Goal: Information Seeking & Learning: Learn about a topic

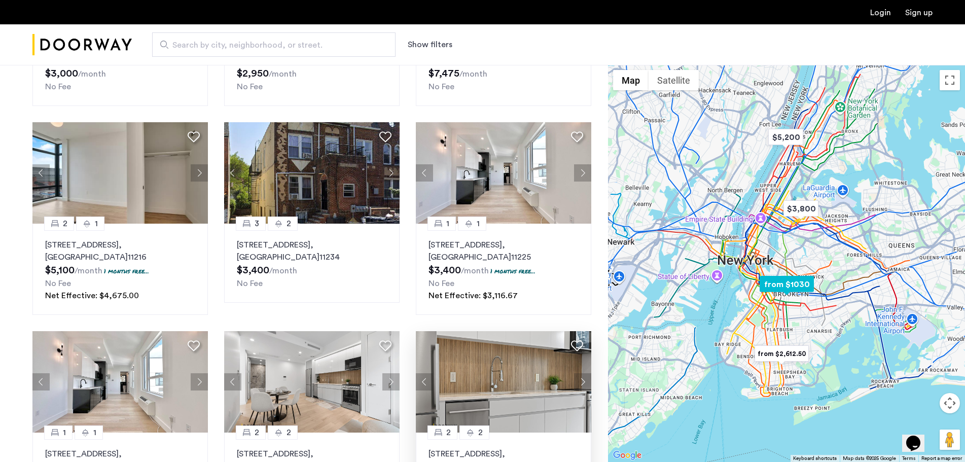
scroll to position [203, 0]
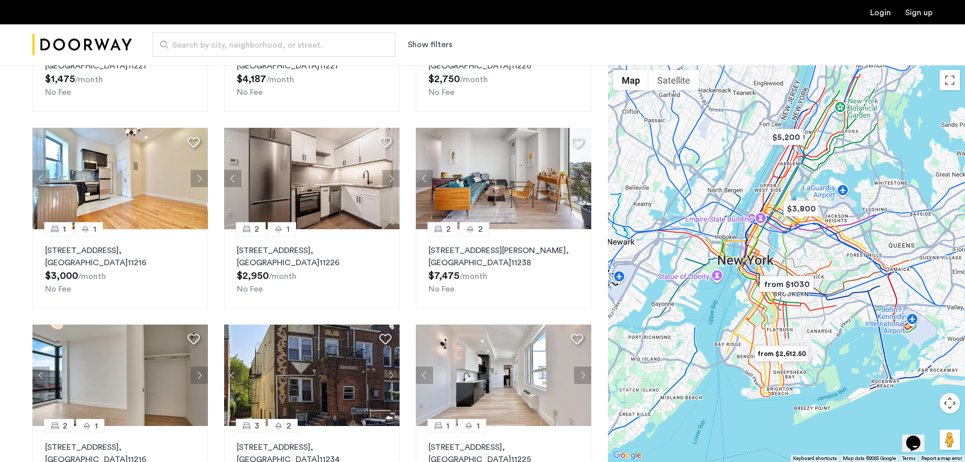
click at [181, 49] on span "Search by city, neighborhood, or street." at bounding box center [269, 45] width 195 height 12
click at [181, 49] on input "Search by city, neighborhood, or street." at bounding box center [273, 44] width 243 height 24
type input "**********"
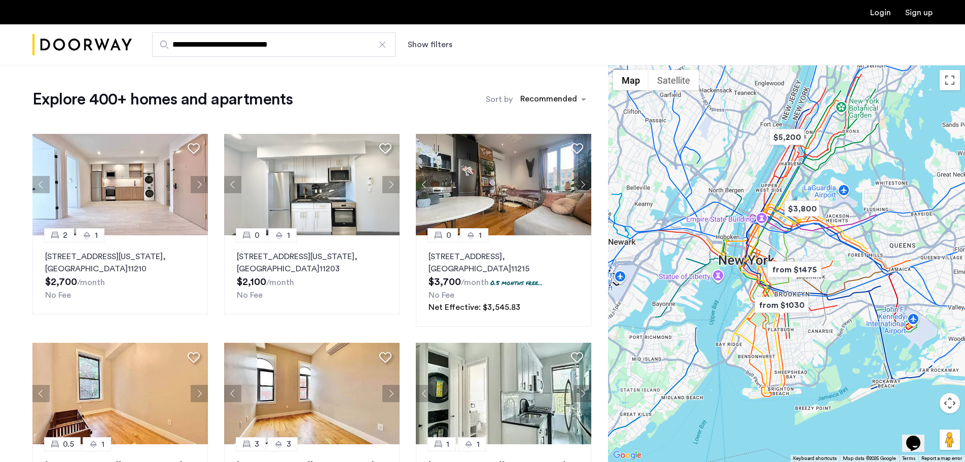
click at [432, 48] on button "Show filters" at bounding box center [430, 45] width 45 height 12
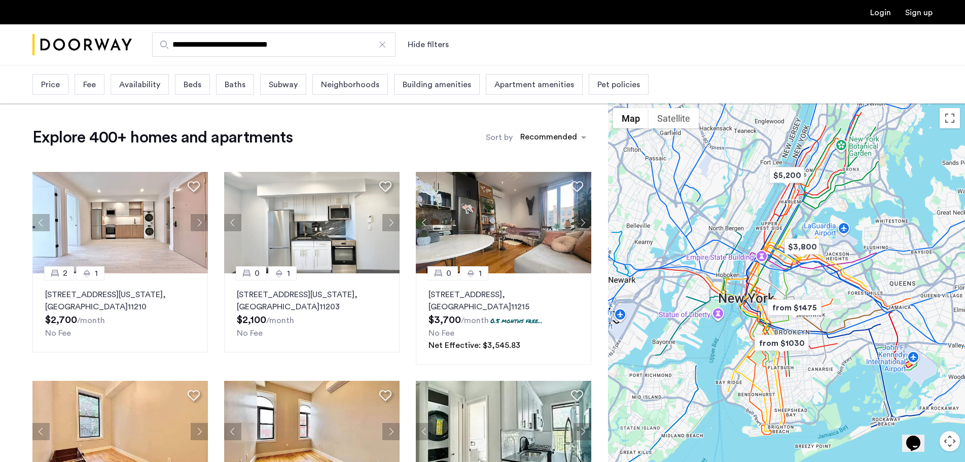
click at [198, 86] on span "Beds" at bounding box center [193, 85] width 18 height 12
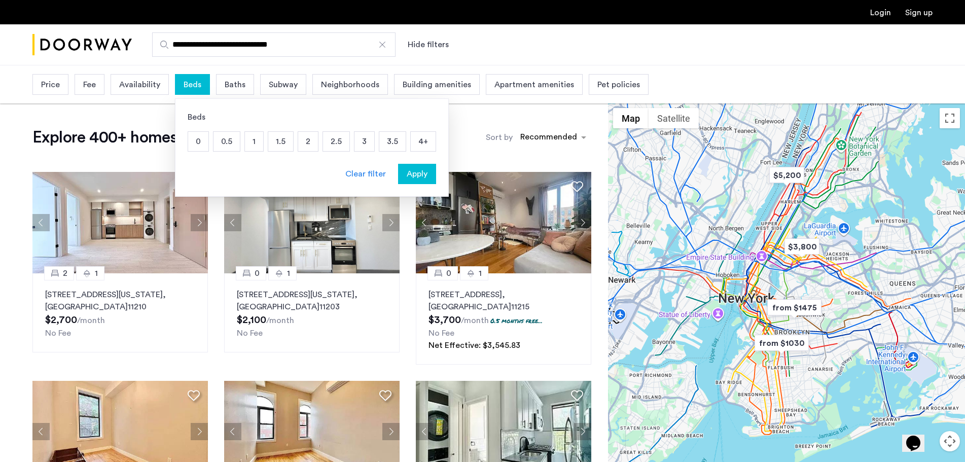
click at [308, 141] on p "2" at bounding box center [308, 141] width 20 height 19
click at [416, 179] on button "Apply" at bounding box center [417, 174] width 38 height 20
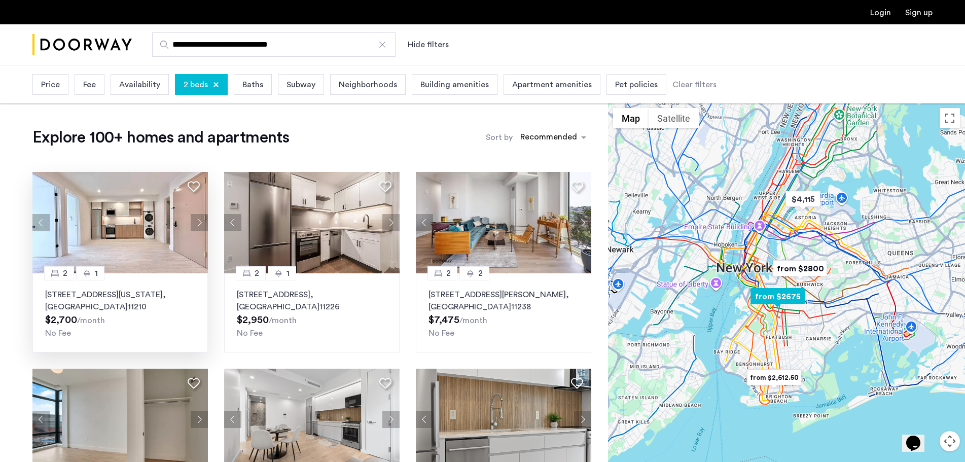
click at [149, 243] on img at bounding box center [119, 222] width 175 height 101
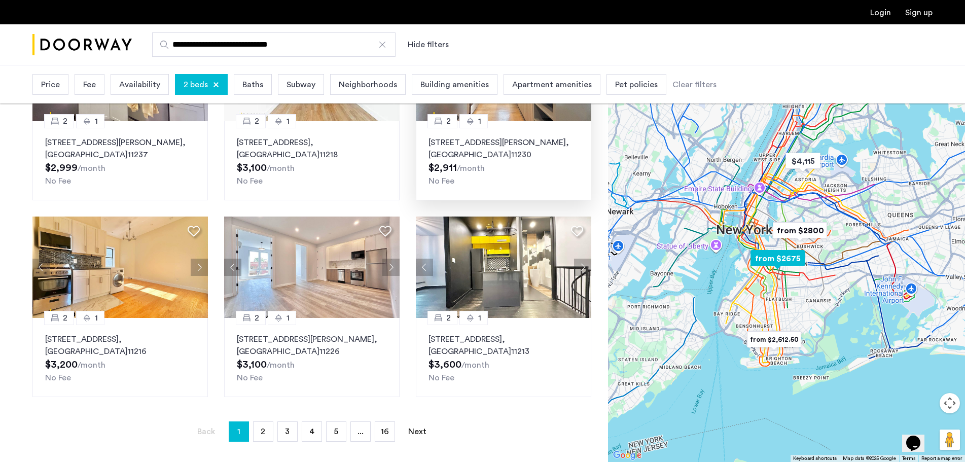
scroll to position [608, 0]
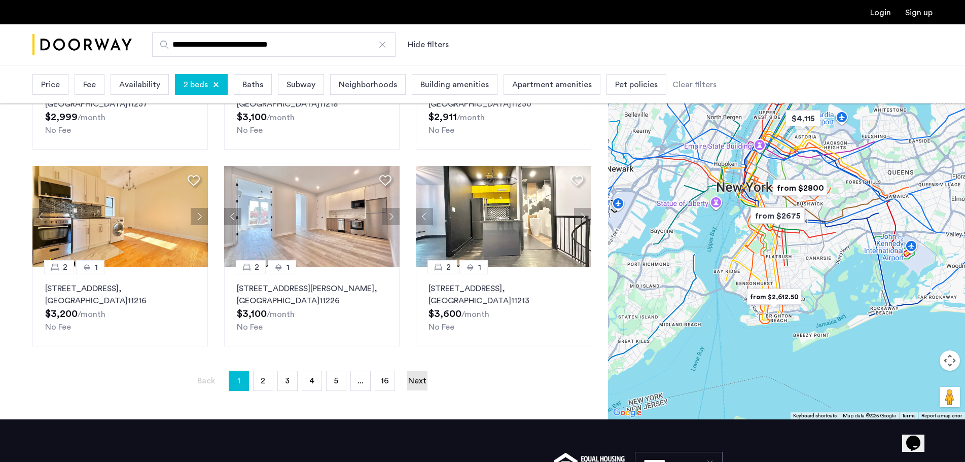
click at [417, 380] on link "Next page" at bounding box center [417, 380] width 20 height 19
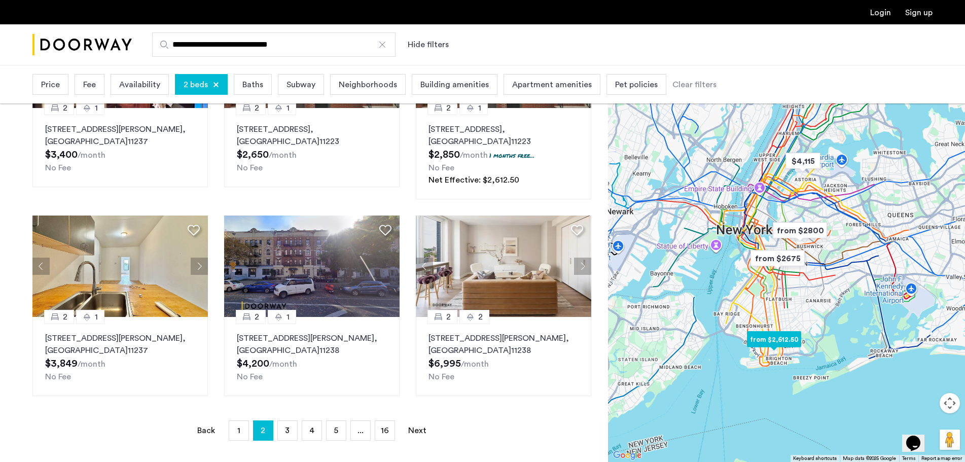
scroll to position [608, 0]
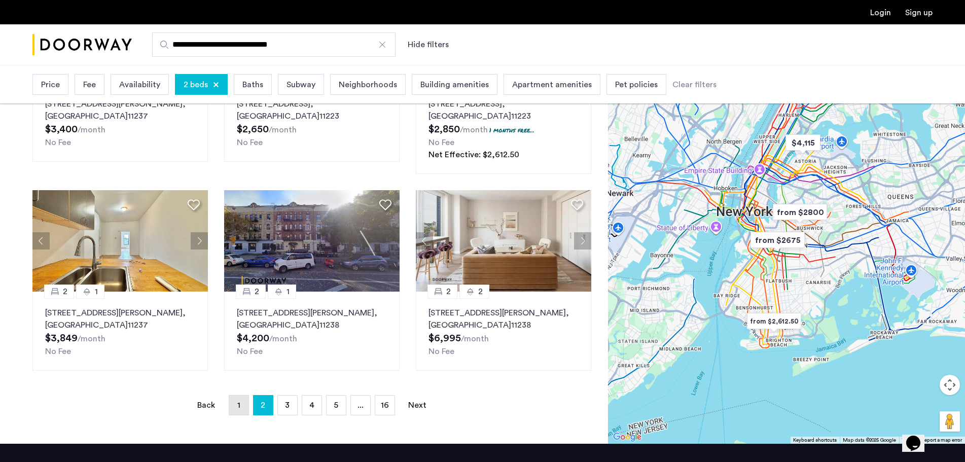
click at [241, 410] on link "page 1" at bounding box center [238, 404] width 19 height 19
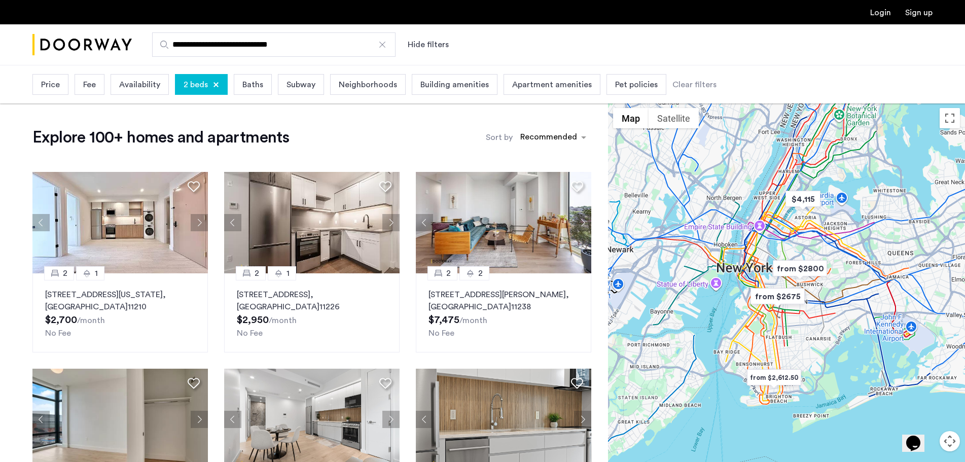
click at [243, 84] on span "Baths" at bounding box center [252, 85] width 21 height 12
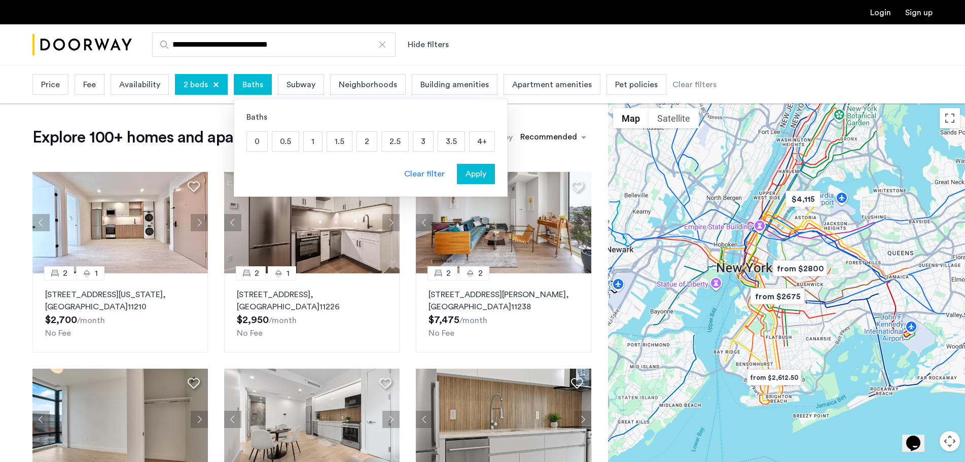
click at [365, 148] on p "2" at bounding box center [367, 141] width 20 height 19
click at [482, 178] on span "Apply" at bounding box center [475, 174] width 21 height 12
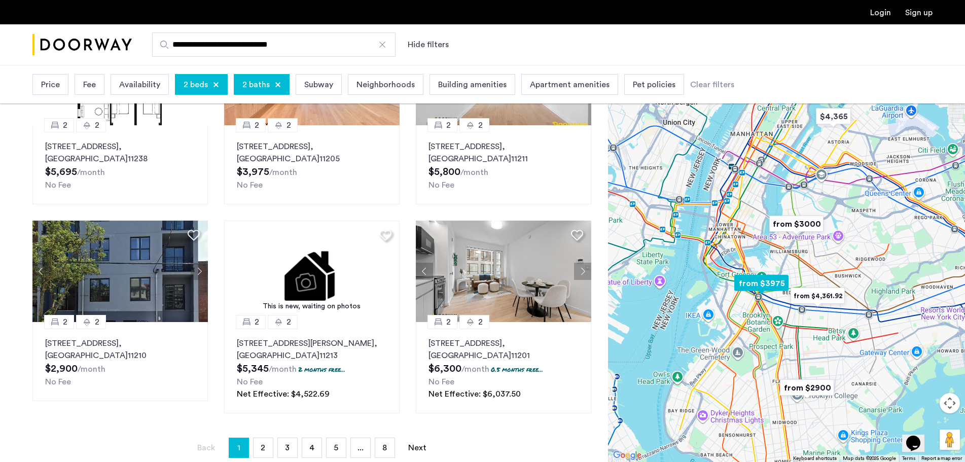
scroll to position [608, 0]
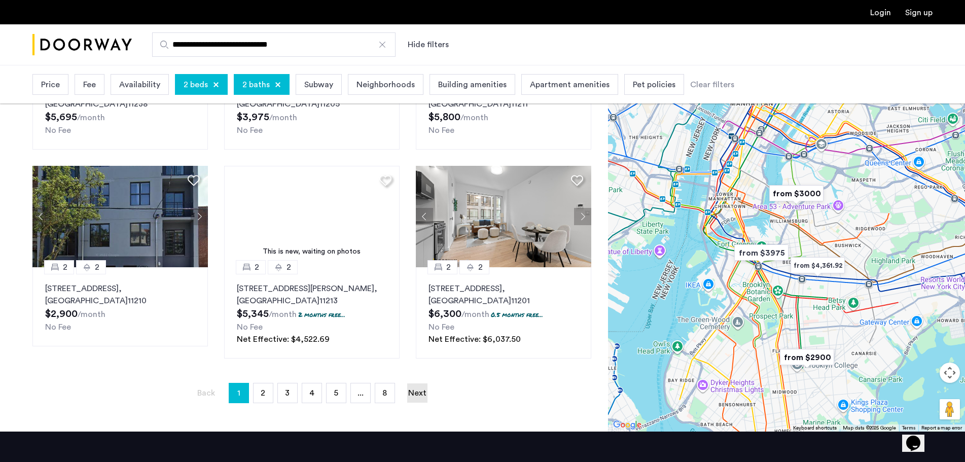
click at [421, 395] on link "Next page" at bounding box center [417, 392] width 20 height 19
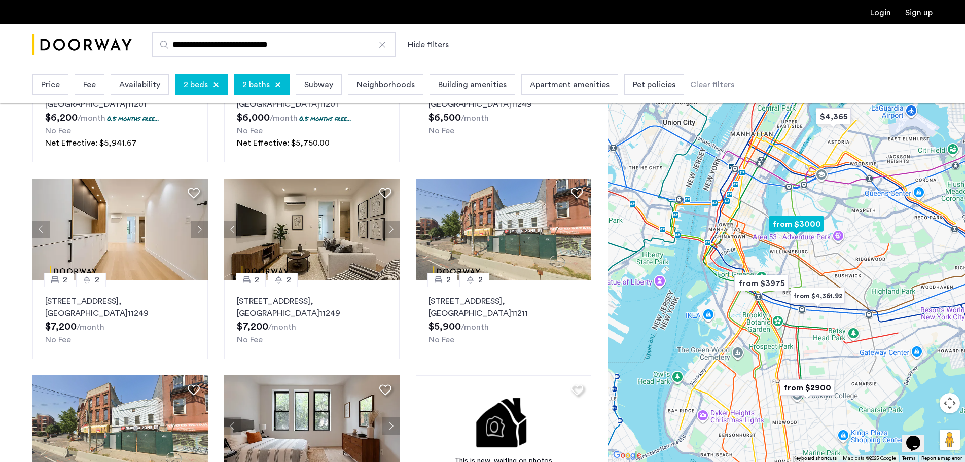
scroll to position [203, 0]
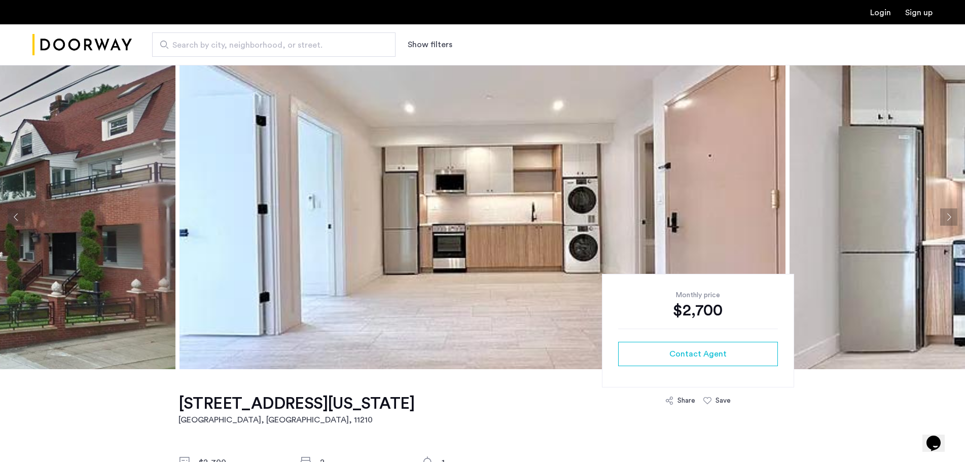
click at [947, 214] on button "Next apartment" at bounding box center [948, 216] width 17 height 17
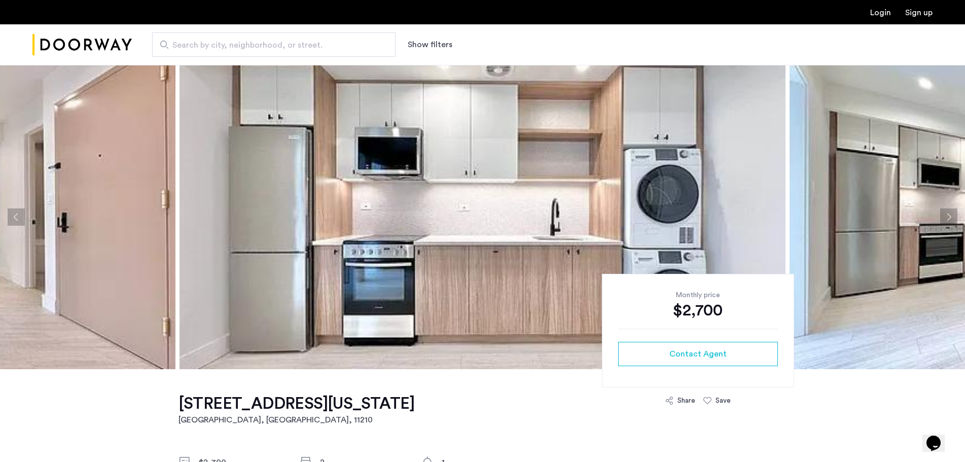
click at [947, 214] on button "Next apartment" at bounding box center [948, 216] width 17 height 17
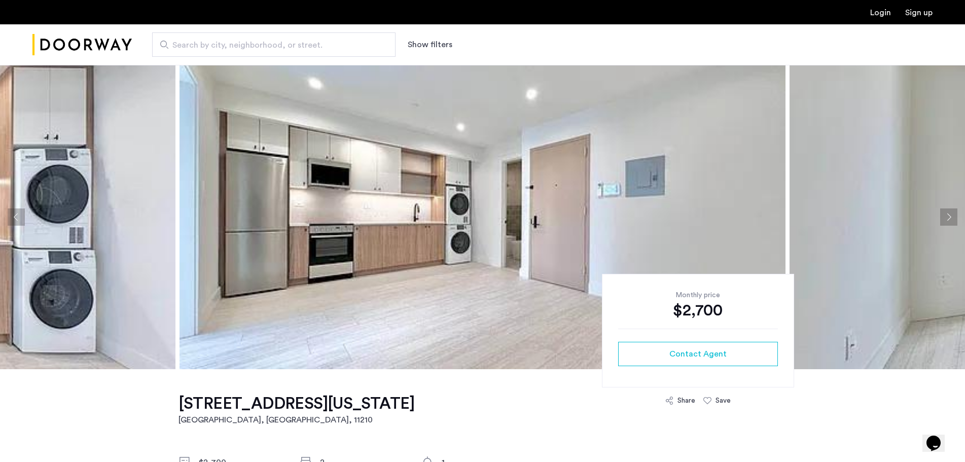
click at [947, 214] on button "Next apartment" at bounding box center [948, 216] width 17 height 17
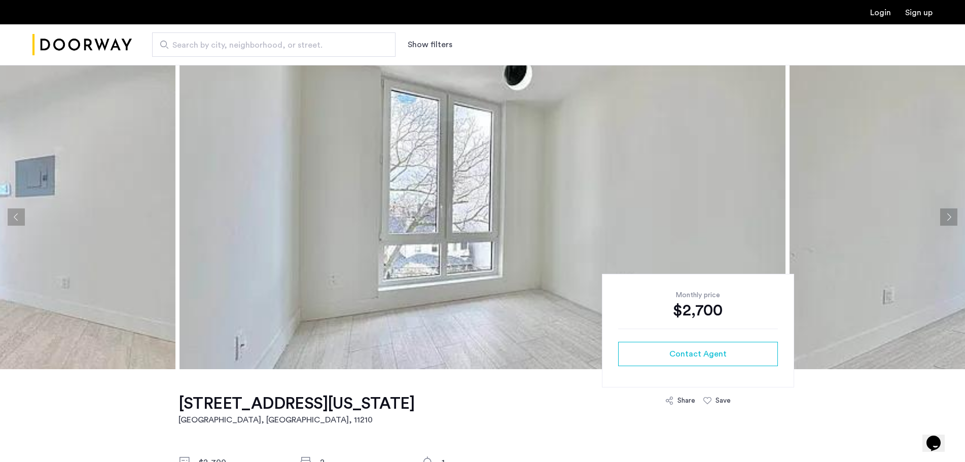
click at [947, 214] on button "Next apartment" at bounding box center [948, 216] width 17 height 17
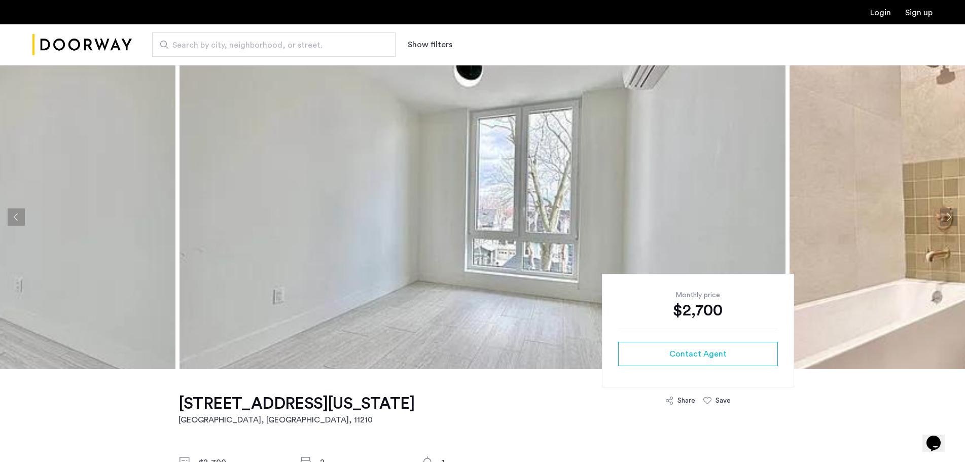
click at [947, 214] on button "Next apartment" at bounding box center [948, 216] width 17 height 17
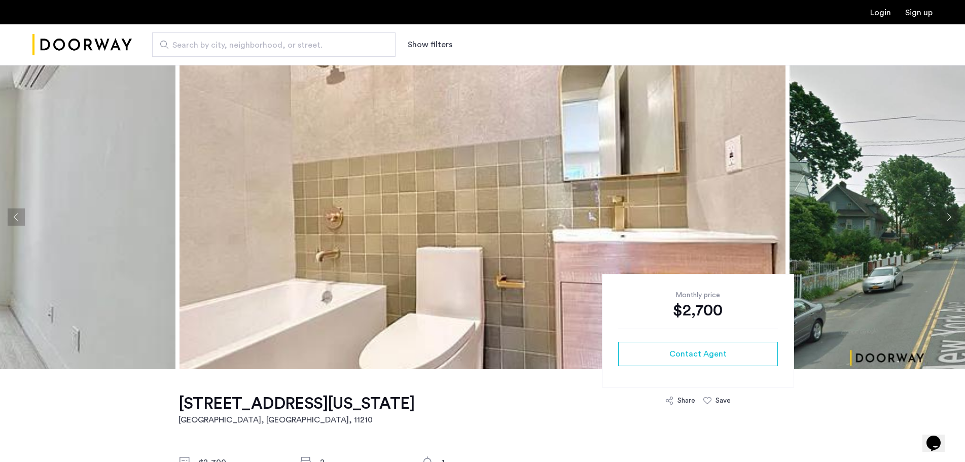
click at [947, 214] on button "Next apartment" at bounding box center [948, 216] width 17 height 17
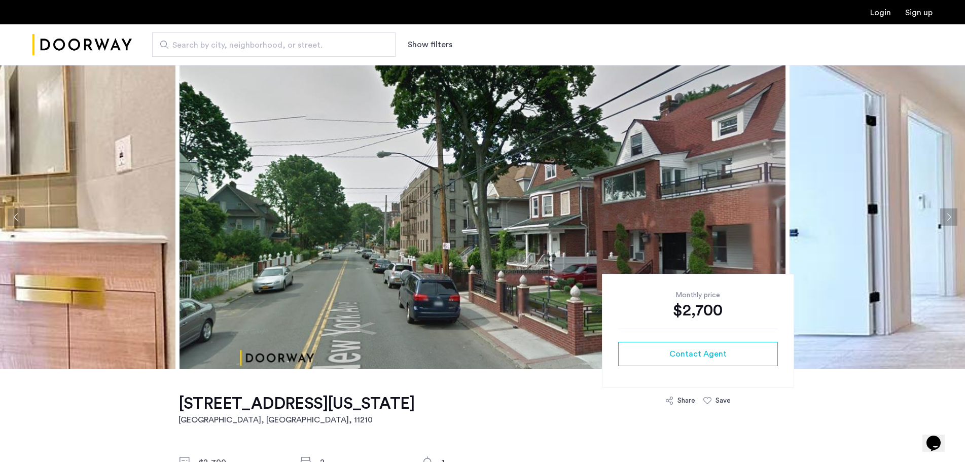
click at [947, 214] on button "Next apartment" at bounding box center [948, 216] width 17 height 17
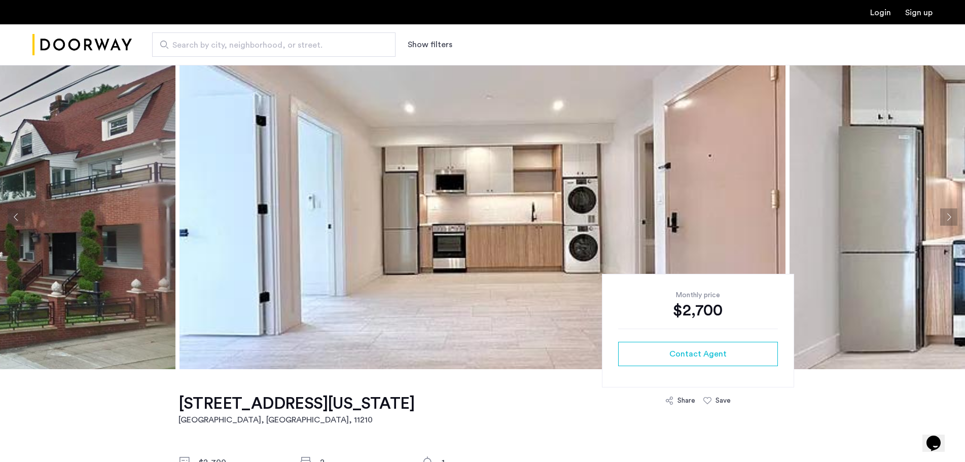
click at [947, 214] on button "Next apartment" at bounding box center [948, 216] width 17 height 17
